Goal: Navigation & Orientation: Find specific page/section

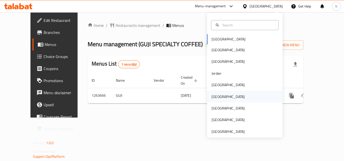
click at [212, 99] on div "[GEOGRAPHIC_DATA]" at bounding box center [227, 97] width 33 height 6
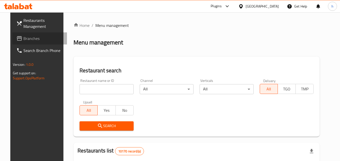
click at [25, 36] on span "Branches" at bounding box center [43, 38] width 40 height 6
